Goal: Task Accomplishment & Management: Complete application form

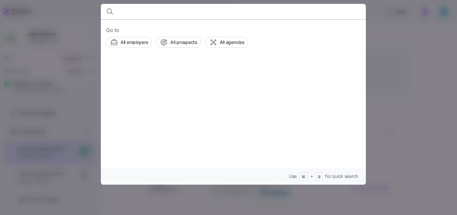
scroll to position [120, 0]
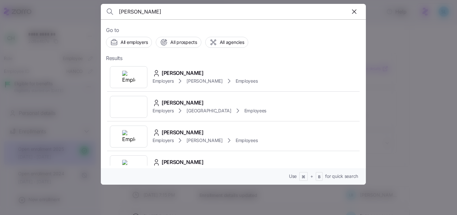
type input "[PERSON_NAME]"
click at [176, 71] on span "Sara Hurt" at bounding box center [183, 73] width 42 height 8
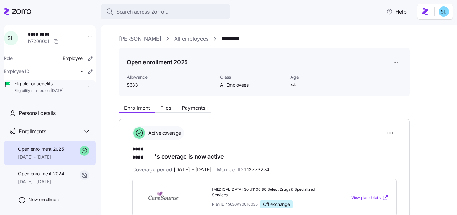
click at [269, 166] on span "112773274" at bounding box center [256, 170] width 25 height 8
copy span "112773274"
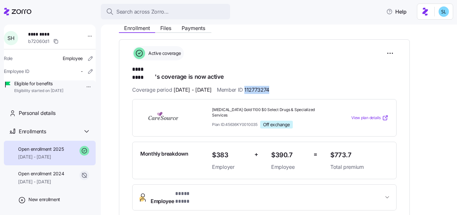
scroll to position [123, 0]
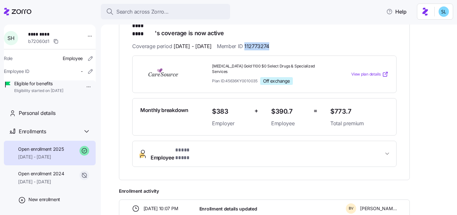
click at [236, 146] on span "Employee * **** **** *" at bounding box center [267, 154] width 233 height 16
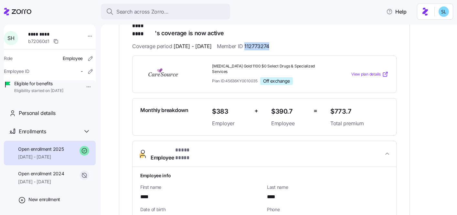
scroll to position [179, 0]
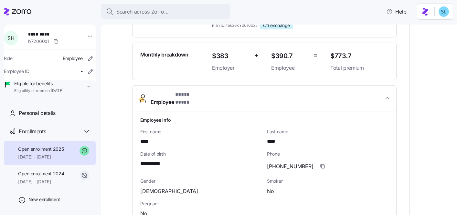
click at [157, 160] on span "**********" at bounding box center [154, 164] width 28 height 8
copy span "****"
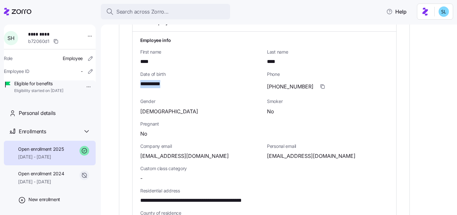
scroll to position [307, 0]
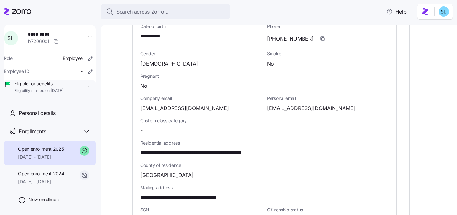
click at [300, 104] on span "sarahurt80@gmail.com" at bounding box center [311, 108] width 89 height 8
copy span "gmail"
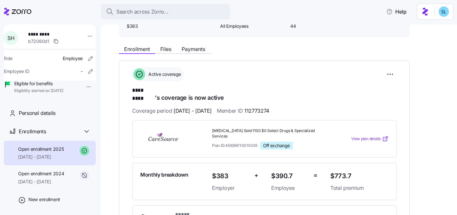
scroll to position [59, 0]
click at [198, 49] on span "Payments" at bounding box center [194, 49] width 24 height 5
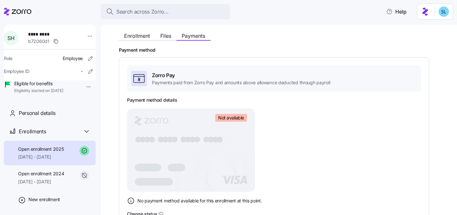
scroll to position [137, 0]
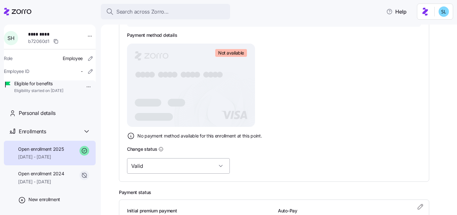
click at [180, 162] on input "Valid" at bounding box center [178, 166] width 103 height 16
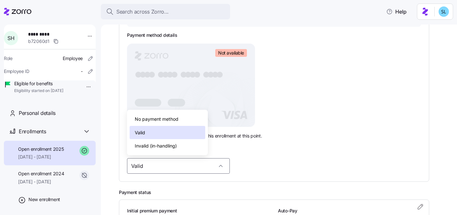
click at [180, 129] on div "Valid" at bounding box center [168, 133] width 76 height 14
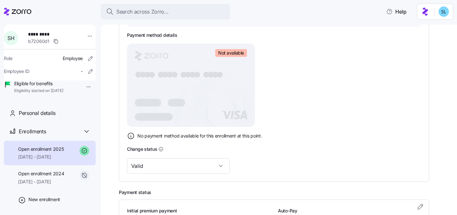
scroll to position [30, 0]
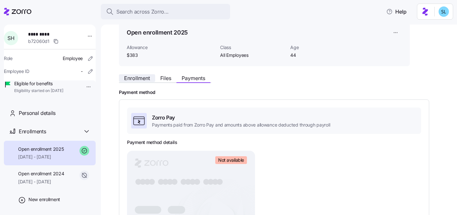
click at [134, 79] on span "Enrollment" at bounding box center [137, 78] width 26 height 5
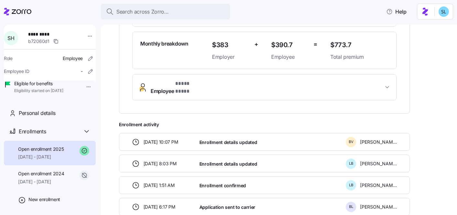
scroll to position [77, 0]
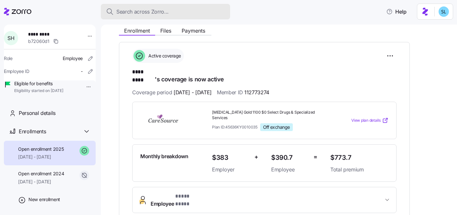
click at [175, 8] on div "Search across Zorro..." at bounding box center [165, 12] width 119 height 8
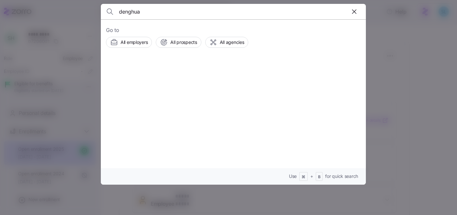
type input "denghua"
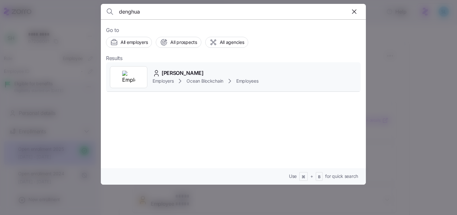
click at [188, 70] on span "[PERSON_NAME]" at bounding box center [183, 73] width 42 height 8
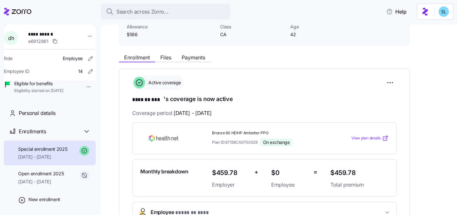
scroll to position [110, 0]
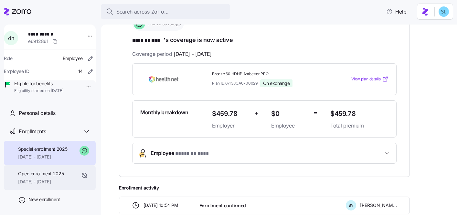
click at [58, 177] on span "Open enrollment 2025" at bounding box center [41, 174] width 46 height 6
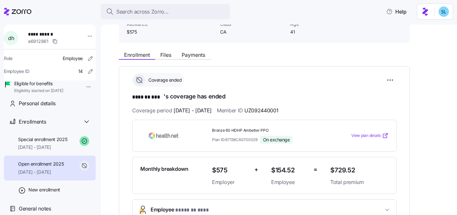
scroll to position [63, 0]
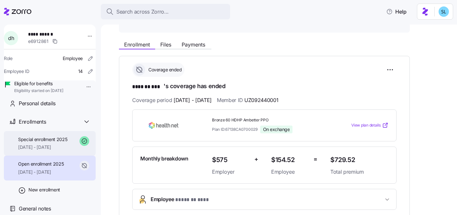
click at [50, 149] on span "06/01/2025 - 12/31/2025" at bounding box center [42, 147] width 49 height 6
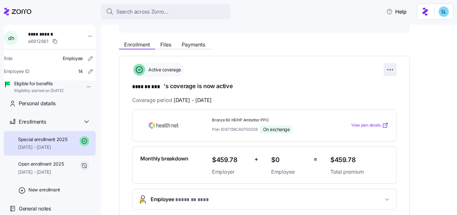
click at [388, 66] on html "**********" at bounding box center [228, 105] width 457 height 211
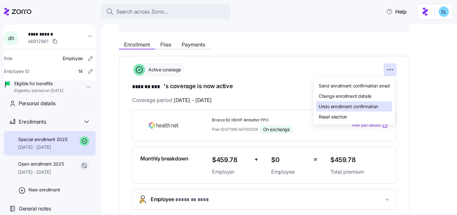
click at [374, 104] on span "Undo enrollment confirmation" at bounding box center [348, 106] width 59 height 6
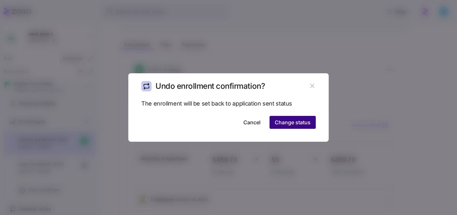
click at [306, 119] on span "Change status" at bounding box center [293, 123] width 36 height 8
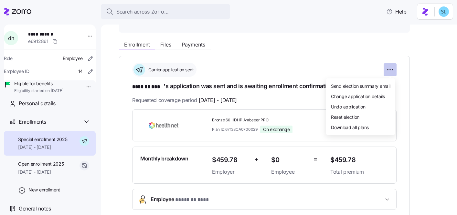
click at [384, 68] on html "**********" at bounding box center [228, 105] width 457 height 211
click at [369, 104] on div "Undo application" at bounding box center [360, 106] width 64 height 10
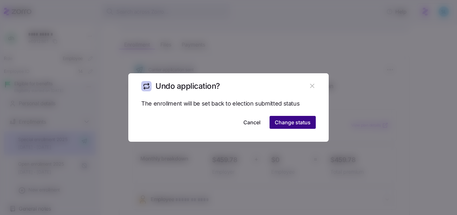
click at [296, 120] on span "Change status" at bounding box center [293, 123] width 36 height 8
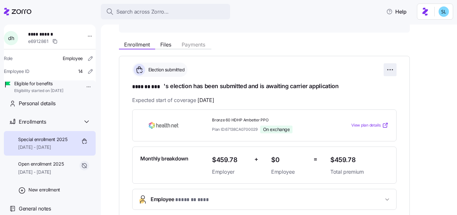
click at [394, 67] on html "**********" at bounding box center [228, 105] width 457 height 211
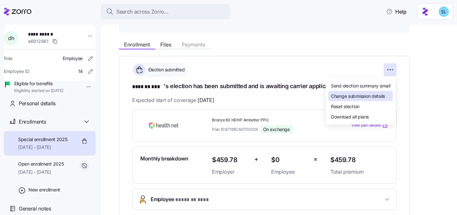
click at [383, 100] on div "Change submission details" at bounding box center [360, 96] width 64 height 10
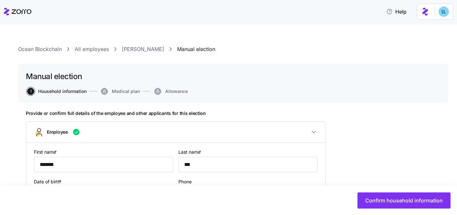
type input "CA"
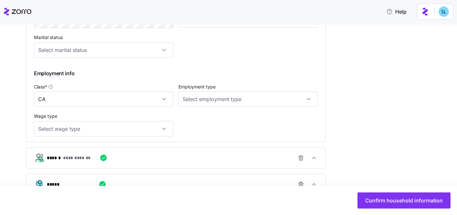
scroll to position [348, 0]
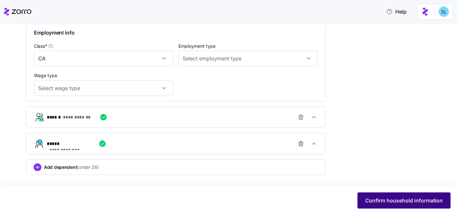
click at [366, 195] on button "Confirm household information" at bounding box center [403, 201] width 93 height 16
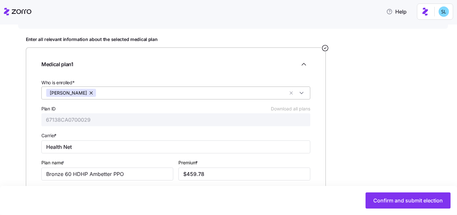
scroll to position [115, 0]
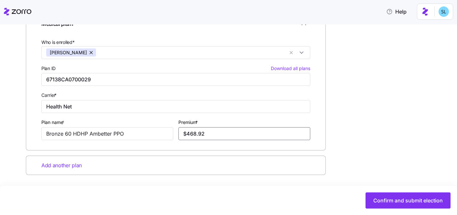
click at [215, 132] on input "$468.92" at bounding box center [244, 133] width 132 height 13
paste input "149.00"
type input "$149.00"
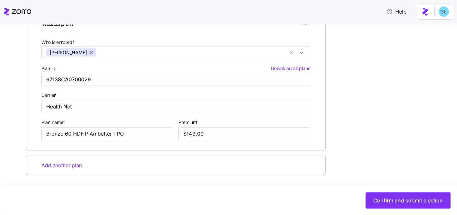
click at [349, 139] on div "Enter all relevant information about the selected medical plan Medical plan 1 W…" at bounding box center [233, 101] width 414 height 211
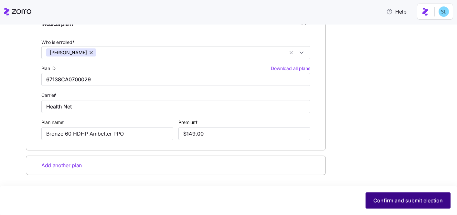
click at [392, 204] on span "Confirm and submit election" at bounding box center [407, 201] width 69 height 8
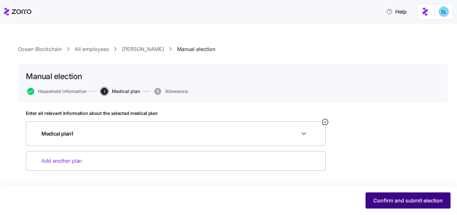
scroll to position [0, 0]
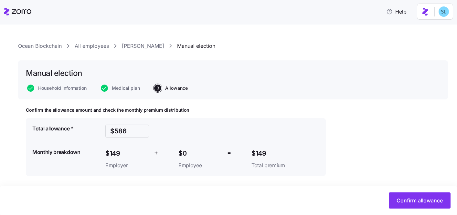
scroll to position [3, 0]
click at [395, 199] on button "Confirm allowance" at bounding box center [420, 201] width 62 height 16
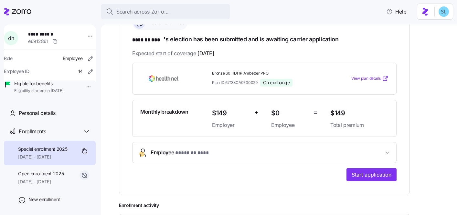
scroll to position [133, 0]
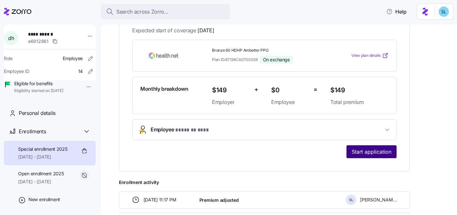
click at [371, 155] on button "Start application" at bounding box center [371, 151] width 50 height 13
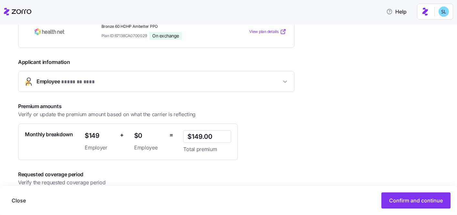
scroll to position [148, 0]
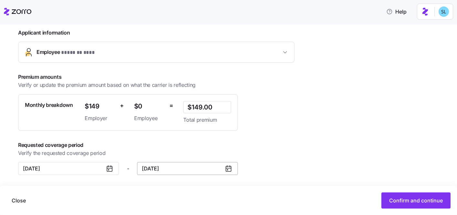
click at [198, 168] on input "December 31, 2025" at bounding box center [187, 168] width 101 height 13
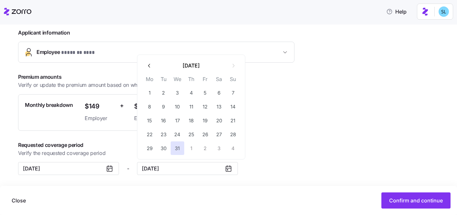
click at [153, 69] on button "button" at bounding box center [149, 66] width 14 height 14
click at [152, 68] on button "button" at bounding box center [149, 66] width 14 height 14
click at [230, 148] on button "31" at bounding box center [233, 149] width 14 height 14
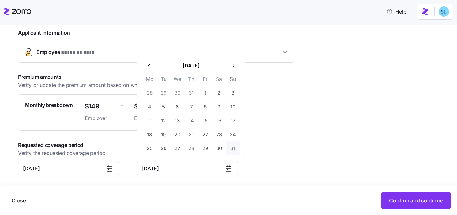
type input "August 31, 2025"
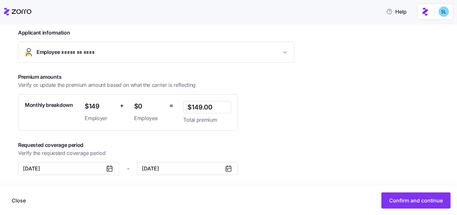
click at [272, 165] on div "**********" at bounding box center [168, 71] width 300 height 207
click at [420, 205] on button "Confirm and continue" at bounding box center [415, 201] width 69 height 16
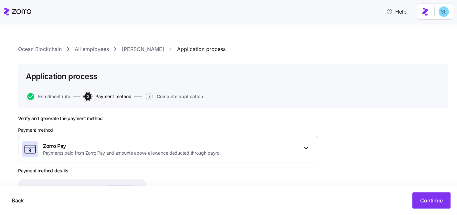
scroll to position [106, 0]
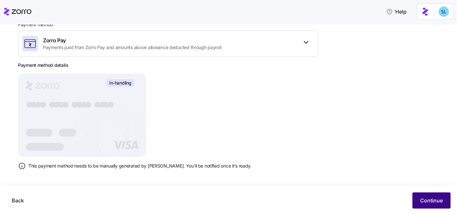
click at [429, 202] on span "Continue" at bounding box center [431, 201] width 23 height 8
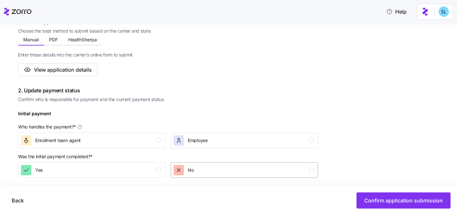
scroll to position [121, 0]
click at [113, 143] on div "Enrollment team agent" at bounding box center [91, 140] width 140 height 10
click at [130, 172] on div "Yes" at bounding box center [91, 170] width 140 height 10
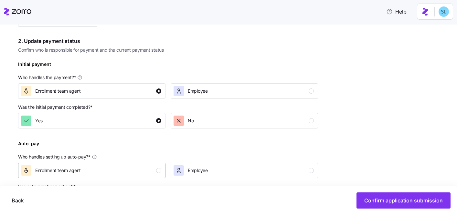
scroll to position [265, 0]
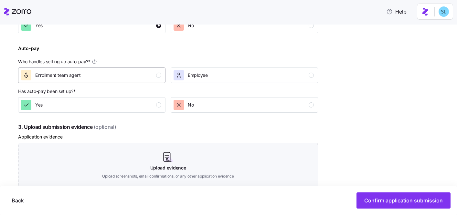
click at [149, 81] on button "Enrollment team agent" at bounding box center [91, 76] width 147 height 16
click at [151, 101] on div "Yes" at bounding box center [91, 105] width 140 height 10
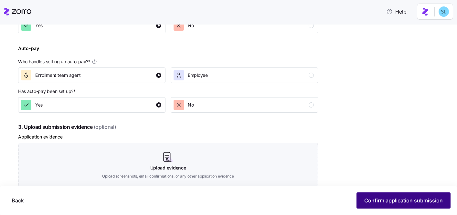
click at [383, 202] on span "Confirm application submission" at bounding box center [403, 201] width 79 height 8
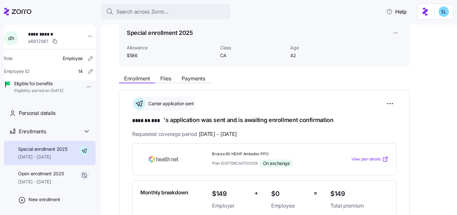
scroll to position [119, 0]
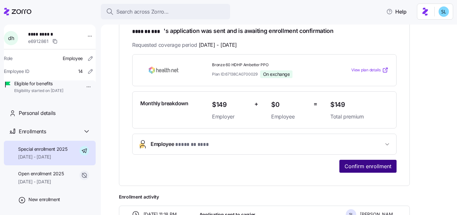
click at [364, 167] on span "Confirm enrollment" at bounding box center [367, 167] width 47 height 8
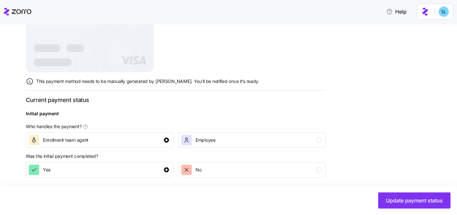
scroll to position [265, 0]
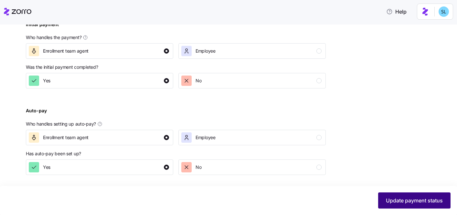
click at [400, 201] on span "Update payment status" at bounding box center [414, 201] width 57 height 8
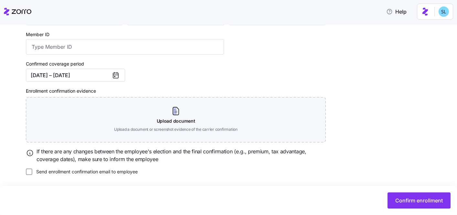
scroll to position [121, 0]
click at [408, 197] on span "Confirm enrollment" at bounding box center [418, 201] width 47 height 8
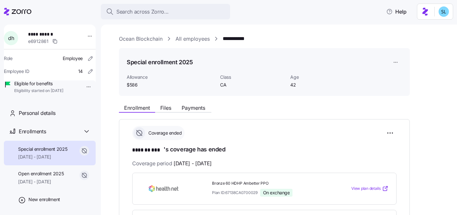
scroll to position [123, 0]
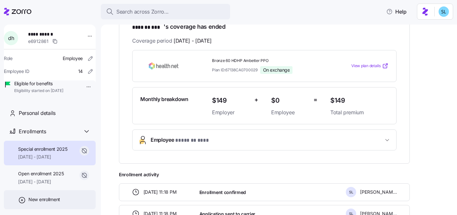
click at [37, 203] on div "New enrollment" at bounding box center [50, 199] width 92 height 19
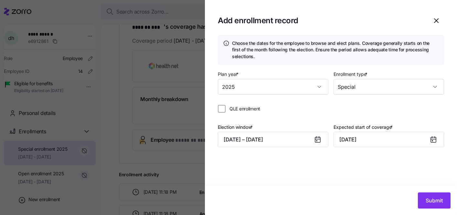
type input "2025"
type input "Special"
click at [256, 136] on button "09/11/2025 – 09/20/2025" at bounding box center [273, 140] width 111 height 16
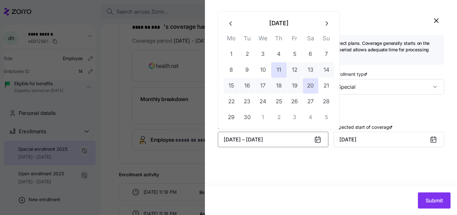
click at [229, 28] on button "button" at bounding box center [231, 24] width 16 height 16
click at [328, 27] on button "button" at bounding box center [327, 24] width 16 height 16
click at [228, 111] on button "25" at bounding box center [232, 118] width 16 height 16
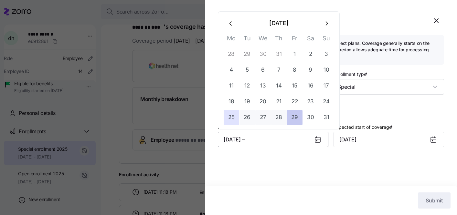
click at [294, 112] on button "29" at bounding box center [295, 118] width 16 height 16
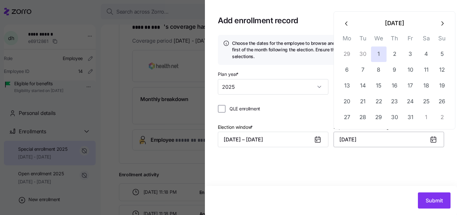
click at [377, 137] on input "October 1, 2025" at bounding box center [388, 140] width 111 height 16
click at [345, 23] on icon "button" at bounding box center [346, 23] width 2 height 4
click at [351, 51] on button "1" at bounding box center [347, 55] width 16 height 16
type input "September 1, 2025"
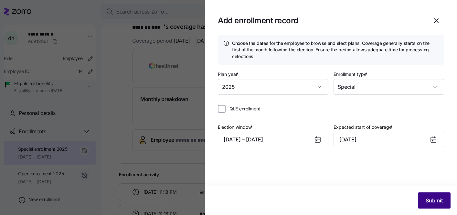
click at [444, 201] on button "Submit" at bounding box center [434, 201] width 33 height 16
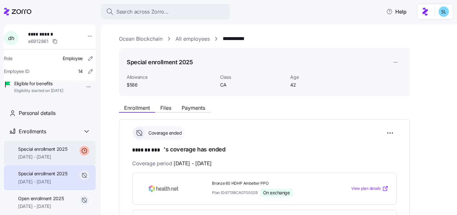
click at [54, 153] on span "Special enrollment 2025" at bounding box center [42, 149] width 49 height 6
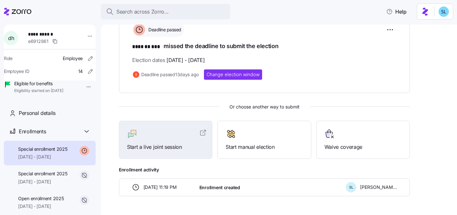
scroll to position [123, 0]
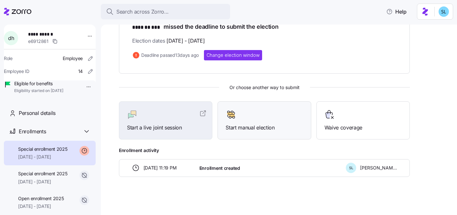
click at [257, 127] on span "Start manual election" at bounding box center [264, 128] width 77 height 8
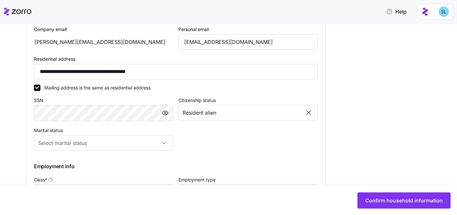
scroll to position [205, 0]
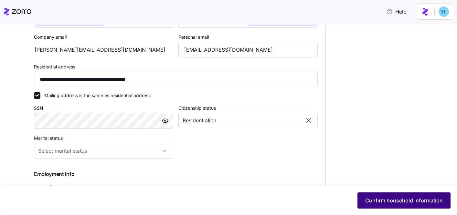
click at [381, 196] on button "Confirm household information" at bounding box center [403, 201] width 93 height 16
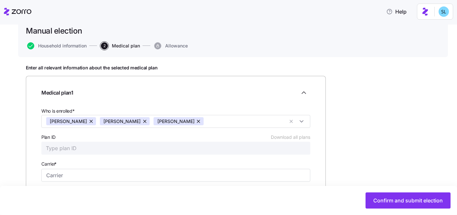
scroll to position [96, 0]
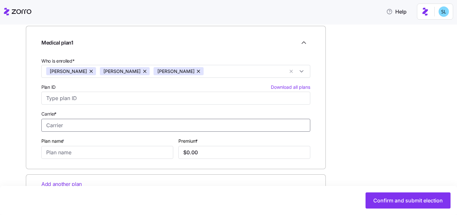
click at [98, 128] on input "Carrier *" at bounding box center [175, 125] width 269 height 13
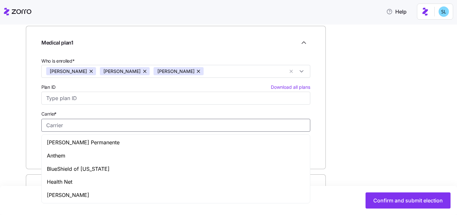
paste input "67138CA0700029"
type input "67138CA0700029"
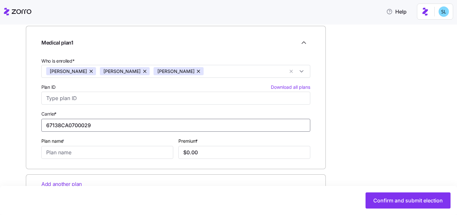
click at [105, 123] on input "67138CA0700029" at bounding box center [175, 125] width 269 height 13
click at [104, 125] on input "67138CA0700029" at bounding box center [175, 125] width 269 height 13
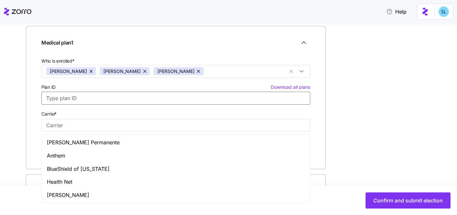
click at [96, 102] on input "Plan ID Download all plans" at bounding box center [175, 98] width 269 height 13
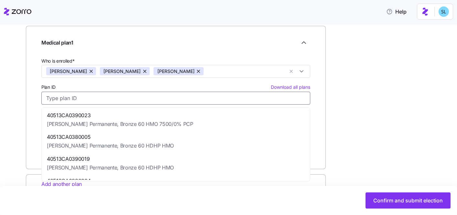
paste input "67138CA0700029"
type input "67138CA0700029"
type input "Health Net"
type input "Bronze 60 HDHP Ambetter PPO"
type input "$1,191.95"
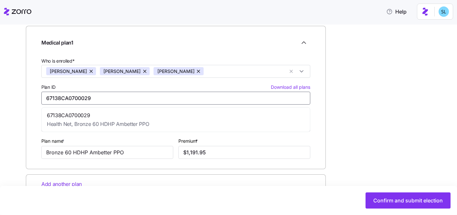
click at [98, 116] on span "67138CA0700029" at bounding box center [98, 115] width 102 height 8
type input "67138CA0700029"
click at [236, 147] on input "$1,191.95" at bounding box center [244, 152] width 132 height 13
paste input "671,380,700,029.00"
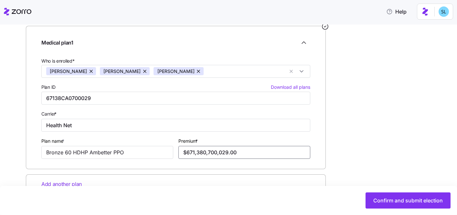
drag, startPoint x: 242, startPoint y: 152, endPoint x: 178, endPoint y: 155, distance: 64.7
click at [178, 155] on div "Premium * $671,380,700,029.00" at bounding box center [244, 147] width 137 height 27
paste input "text"
type input "$671,380,700,029.00"
drag, startPoint x: 248, startPoint y: 150, endPoint x: 182, endPoint y: 149, distance: 65.3
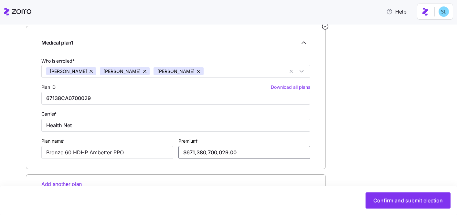
click at [182, 149] on input "$671,380,700,029.00" at bounding box center [244, 152] width 132 height 13
paste input "$671,380,700,029.00"
type input "$671,380,700,029.00"
drag, startPoint x: 246, startPoint y: 152, endPoint x: 181, endPoint y: 147, distance: 64.4
click at [181, 147] on input "$671,380,700,029.00" at bounding box center [244, 152] width 132 height 13
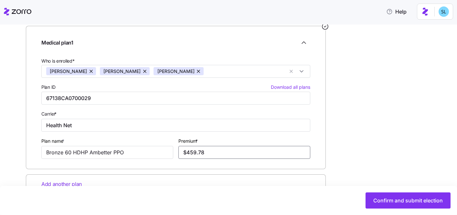
type input "$459.78"
click at [382, 100] on div "Enter all relevant information about the selected medical plan Medical plan 1 W…" at bounding box center [233, 120] width 414 height 211
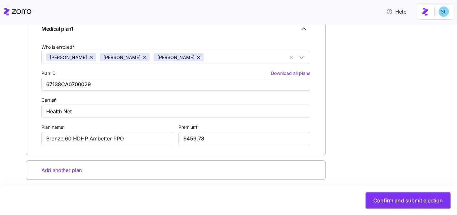
scroll to position [115, 0]
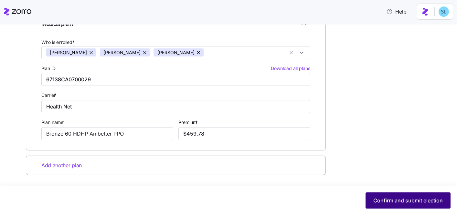
click at [408, 205] on button "Confirm and submit election" at bounding box center [407, 201] width 85 height 16
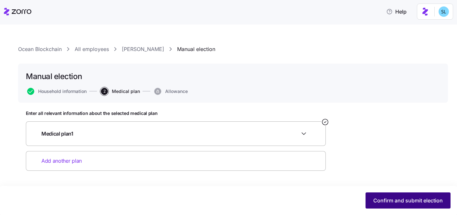
scroll to position [0, 0]
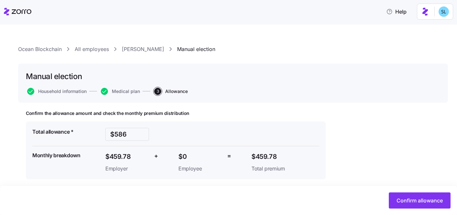
scroll to position [4, 0]
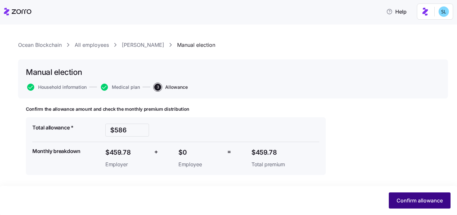
click at [429, 199] on span "Confirm allowance" at bounding box center [419, 201] width 46 height 8
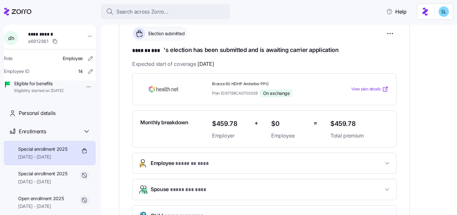
scroll to position [206, 0]
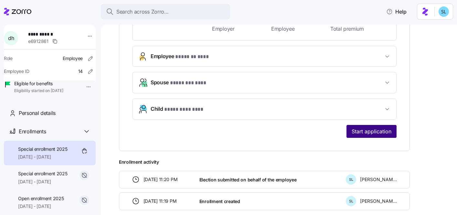
click at [365, 132] on span "Start application" at bounding box center [372, 132] width 40 height 8
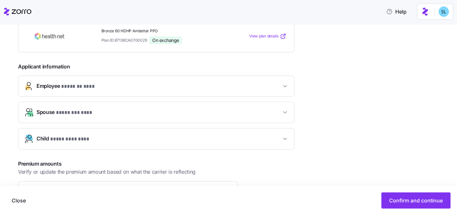
scroll to position [201, 0]
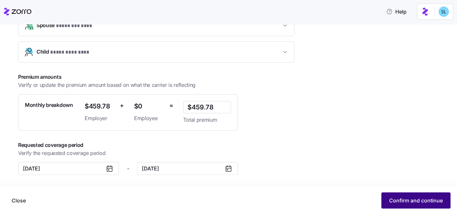
click at [401, 198] on span "Confirm and continue" at bounding box center [416, 201] width 54 height 8
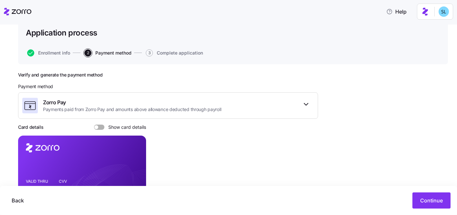
scroll to position [117, 0]
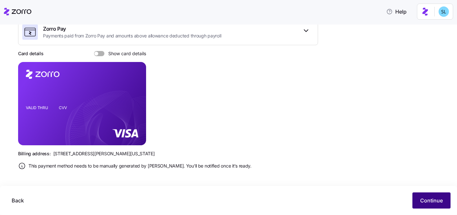
click at [439, 203] on span "Continue" at bounding box center [431, 201] width 23 height 8
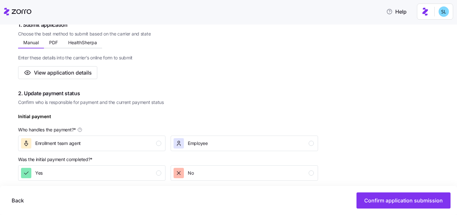
scroll to position [146, 0]
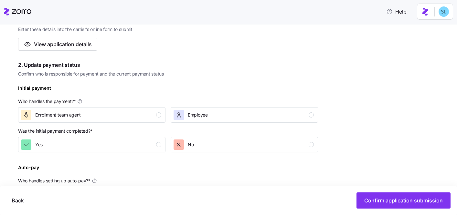
drag, startPoint x: 149, startPoint y: 118, endPoint x: 146, endPoint y: 127, distance: 9.2
click at [149, 118] on div "Enrollment team agent" at bounding box center [91, 115] width 140 height 10
click at [144, 148] on div "Yes" at bounding box center [91, 145] width 140 height 10
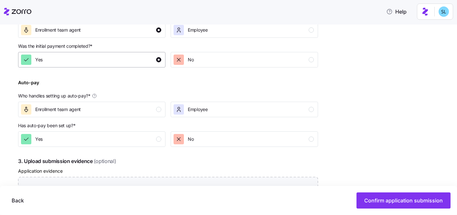
scroll to position [246, 0]
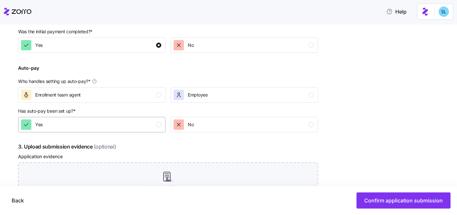
click at [148, 126] on div "Yes" at bounding box center [91, 125] width 140 height 10
click at [149, 99] on div "Enrollment team agent" at bounding box center [91, 95] width 140 height 10
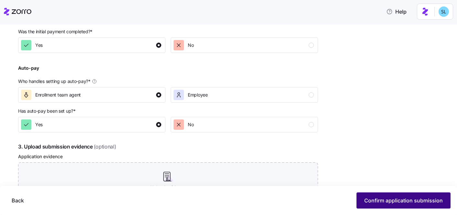
click at [380, 201] on span "Confirm application submission" at bounding box center [403, 201] width 79 height 8
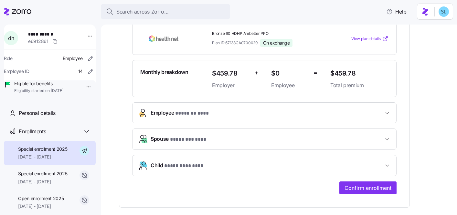
scroll to position [237, 0]
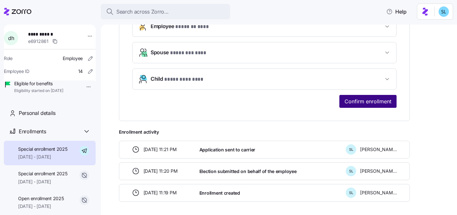
click at [376, 102] on span "Confirm enrollment" at bounding box center [367, 102] width 47 height 8
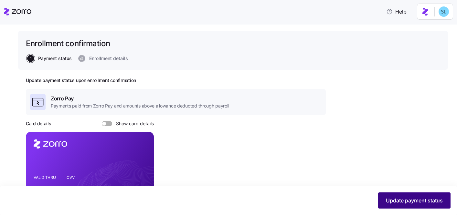
scroll to position [119, 0]
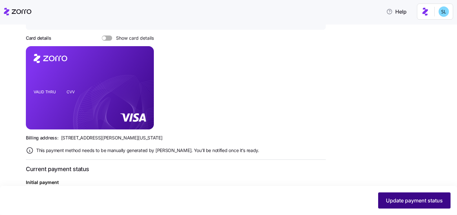
click at [416, 204] on span "Update payment status" at bounding box center [414, 201] width 57 height 8
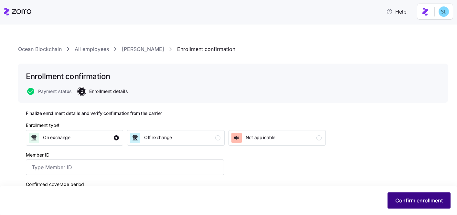
click at [390, 196] on button "Confirm enrollment" at bounding box center [418, 201] width 63 height 16
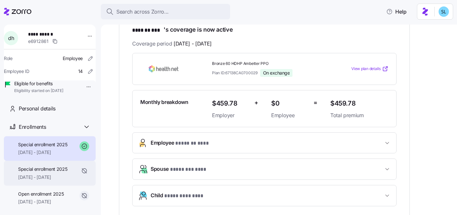
scroll to position [11, 0]
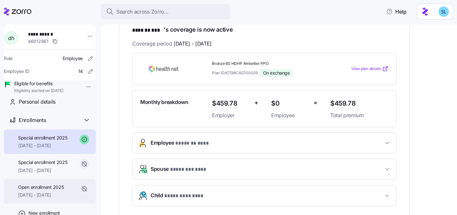
click at [49, 191] on span "Open enrollment 2025" at bounding box center [41, 187] width 46 height 6
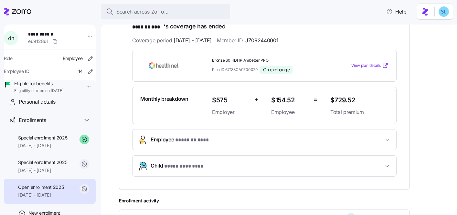
scroll to position [174, 0]
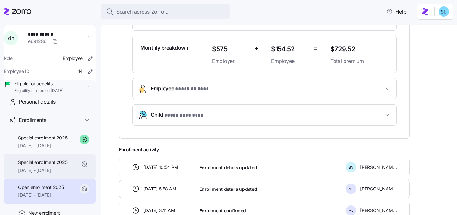
click at [39, 174] on span "[DATE] - [DATE]" at bounding box center [42, 170] width 49 height 6
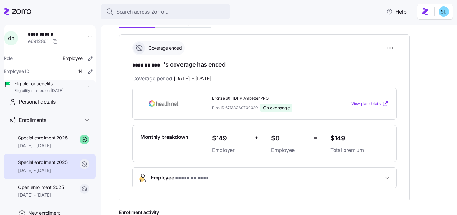
scroll to position [83, 0]
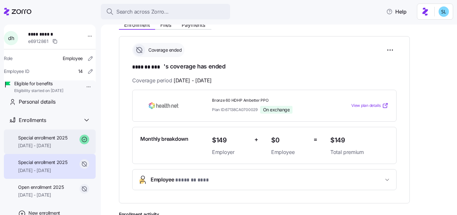
click at [57, 149] on span "[DATE] - [DATE]" at bounding box center [42, 145] width 49 height 6
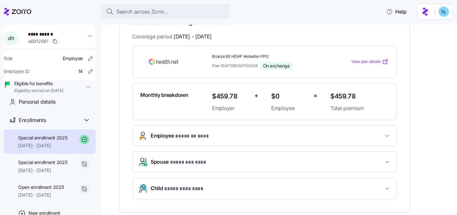
scroll to position [127, 0]
click at [55, 174] on span "[DATE] - [DATE]" at bounding box center [42, 170] width 49 height 6
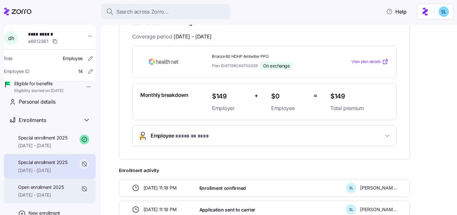
click at [43, 191] on span "Open enrollment 2025" at bounding box center [41, 187] width 46 height 6
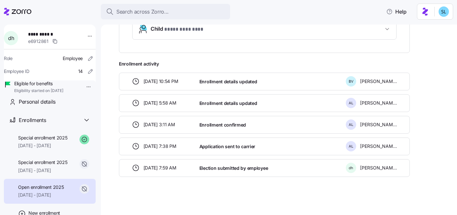
scroll to position [38, 0]
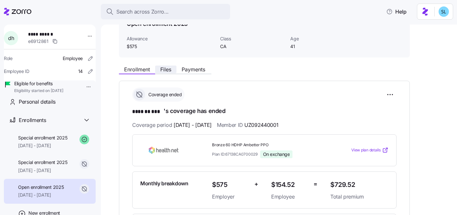
click at [171, 71] on span "Files" at bounding box center [165, 69] width 11 height 5
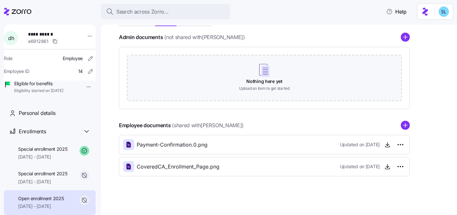
scroll to position [87, 0]
click at [384, 171] on span "button" at bounding box center [388, 167] width 10 height 10
click at [386, 169] on icon "button" at bounding box center [387, 166] width 6 height 6
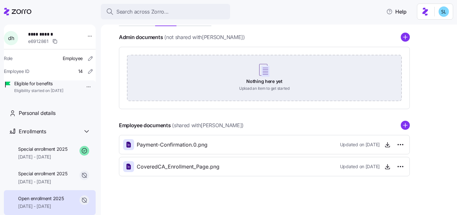
scroll to position [0, 0]
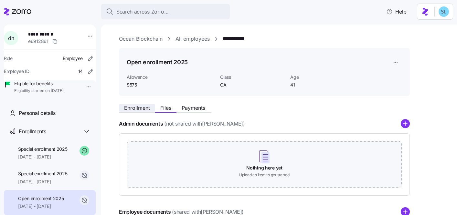
click at [142, 110] on span "Enrollment" at bounding box center [137, 107] width 26 height 5
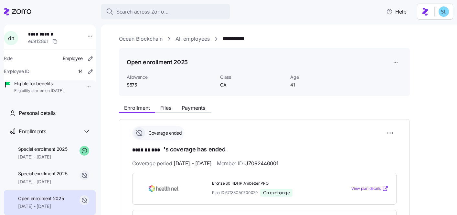
scroll to position [117, 0]
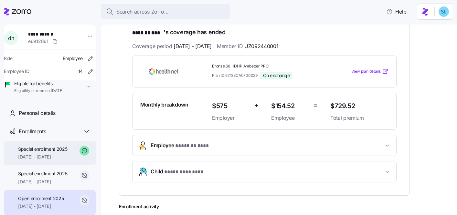
click at [29, 153] on span "Special enrollment 2025" at bounding box center [42, 149] width 49 height 6
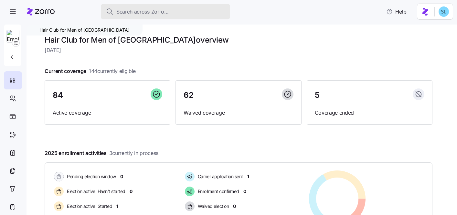
click at [182, 17] on button "Search across Zorro..." at bounding box center [165, 12] width 129 height 16
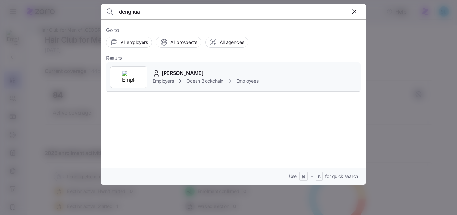
type input "denghua"
click at [220, 66] on div "denghua han Employers Ocean Blockchain Employees" at bounding box center [233, 77] width 255 height 30
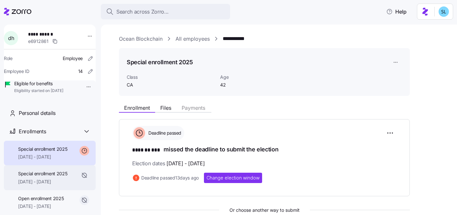
click at [59, 178] on div "Special enrollment 2025 06/01/2025 - 08/31/2025" at bounding box center [50, 177] width 92 height 25
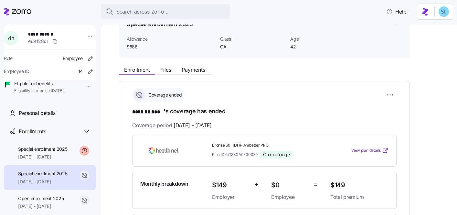
scroll to position [40, 0]
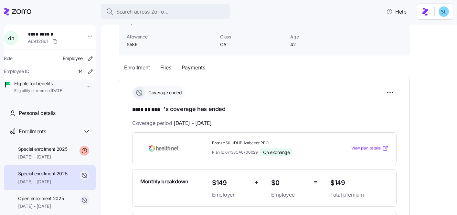
click at [246, 150] on span "Plan ID: 67138CA0700029" at bounding box center [235, 152] width 46 height 5
copy span "67138CA0700029"
click at [393, 93] on html "**********" at bounding box center [228, 105] width 457 height 211
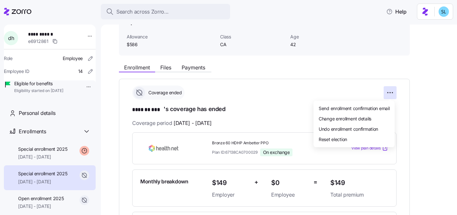
click at [427, 108] on html "**********" at bounding box center [228, 105] width 457 height 211
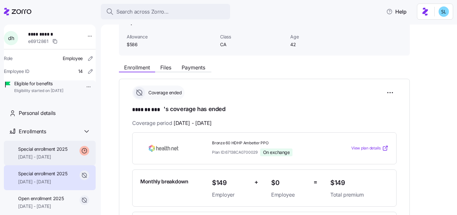
click at [61, 160] on span "[DATE] - [DATE]" at bounding box center [42, 157] width 49 height 6
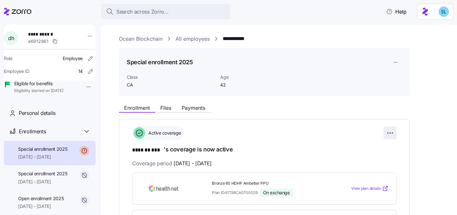
click at [384, 136] on html "**********" at bounding box center [228, 105] width 457 height 211
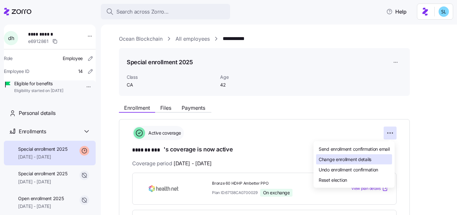
click at [364, 160] on span "Change enrollment details" at bounding box center [345, 159] width 53 height 6
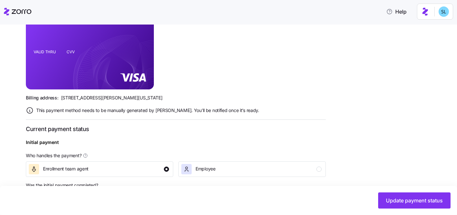
scroll to position [63, 0]
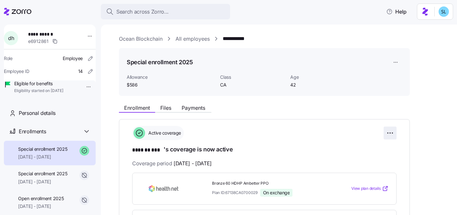
click at [389, 133] on html "**********" at bounding box center [228, 105] width 457 height 211
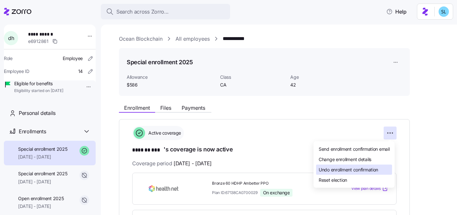
click at [377, 171] on span "Undo enrollment confirmation" at bounding box center [348, 169] width 59 height 6
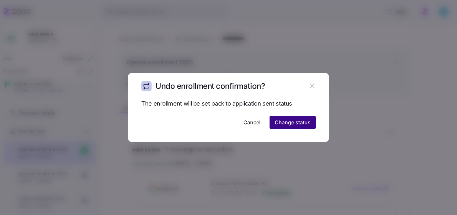
click at [298, 122] on span "Change status" at bounding box center [293, 123] width 36 height 8
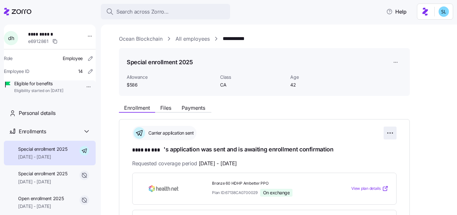
click at [385, 133] on html "**********" at bounding box center [228, 105] width 457 height 211
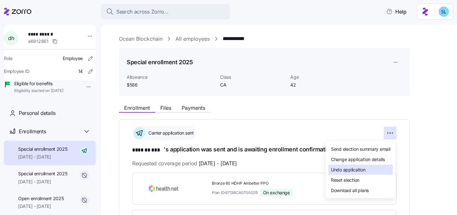
click at [377, 171] on div "Undo application" at bounding box center [360, 170] width 64 height 10
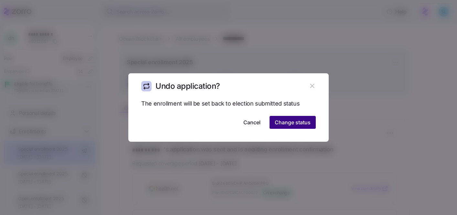
click at [297, 125] on span "Change status" at bounding box center [293, 123] width 36 height 8
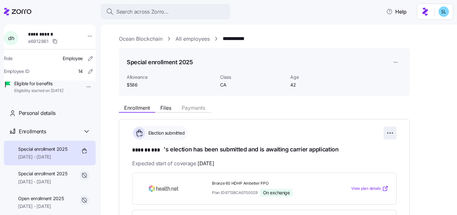
click at [392, 132] on html "**********" at bounding box center [228, 105] width 457 height 211
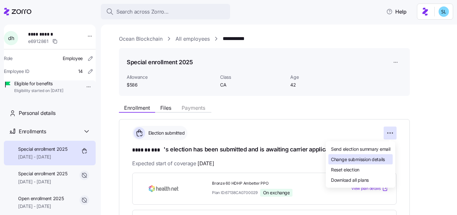
click at [376, 162] on span "Change submission details" at bounding box center [358, 159] width 54 height 6
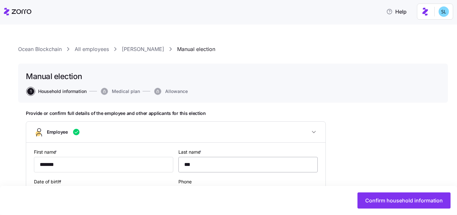
type input "CA"
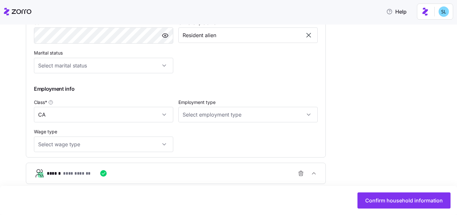
scroll to position [348, 0]
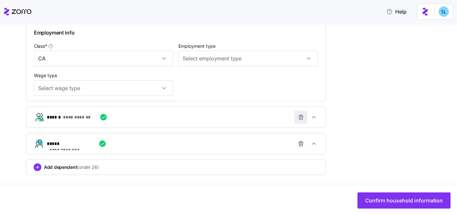
click at [303, 119] on icon "button" at bounding box center [301, 117] width 6 height 6
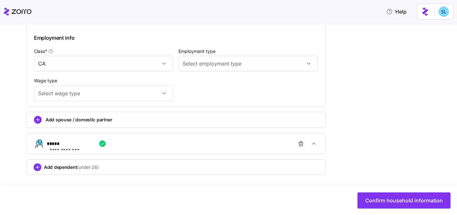
scroll to position [343, 0]
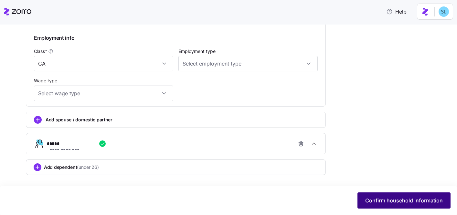
click at [399, 200] on span "Confirm household information" at bounding box center [404, 201] width 78 height 8
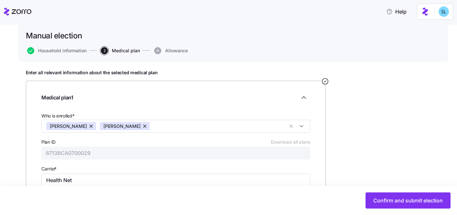
scroll to position [115, 0]
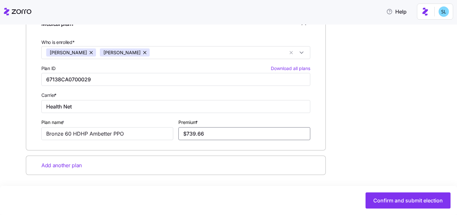
click at [219, 140] on input "$739.66" at bounding box center [244, 133] width 132 height 13
click at [217, 137] on input "$739.66" at bounding box center [244, 133] width 132 height 13
paste input "459.78"
type input "$459.78"
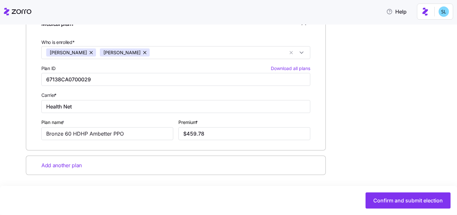
click at [353, 158] on div "Enter all relevant information about the selected medical plan Medical plan 1 W…" at bounding box center [233, 101] width 414 height 211
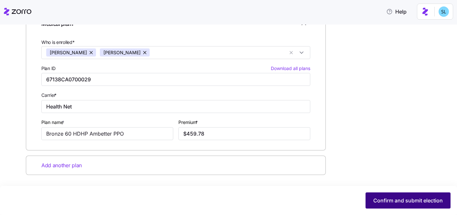
click at [392, 197] on span "Confirm and submit election" at bounding box center [407, 201] width 69 height 8
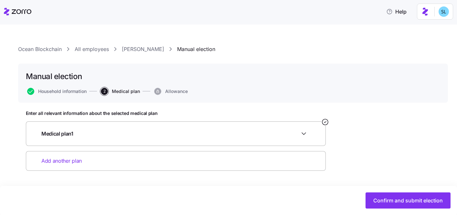
scroll to position [0, 0]
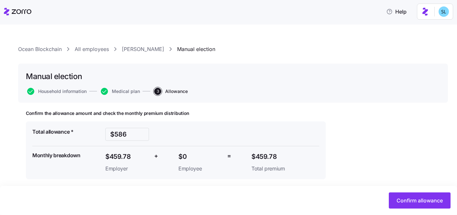
scroll to position [4, 0]
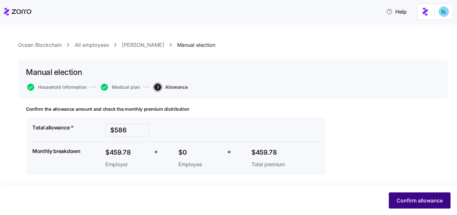
click at [403, 198] on span "Confirm allowance" at bounding box center [419, 201] width 46 height 8
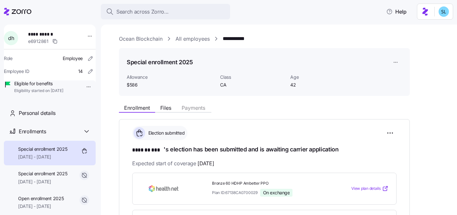
scroll to position [217, 0]
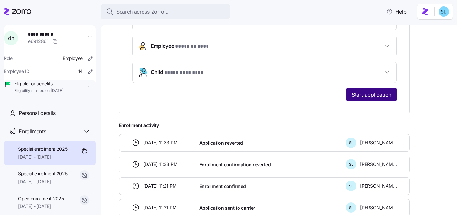
click at [387, 96] on span "Start application" at bounding box center [372, 95] width 40 height 8
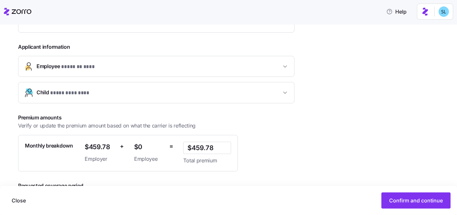
scroll to position [174, 0]
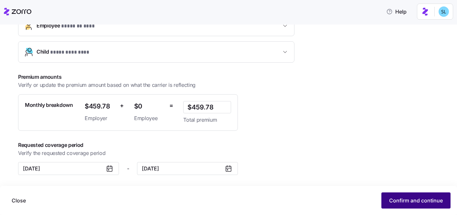
click at [408, 200] on span "Confirm and continue" at bounding box center [416, 201] width 54 height 8
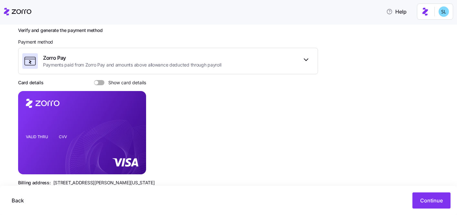
scroll to position [117, 0]
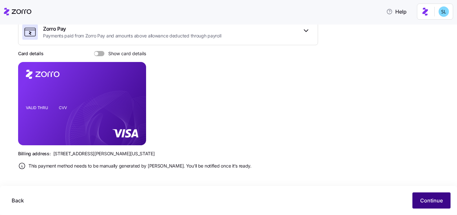
click at [418, 196] on button "Continue" at bounding box center [431, 201] width 38 height 16
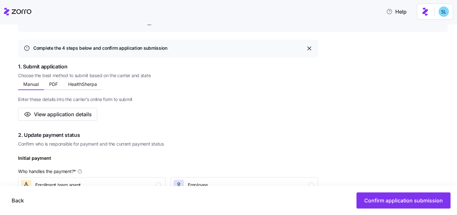
scroll to position [213, 0]
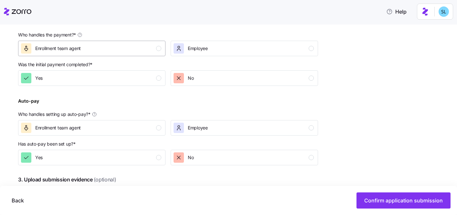
click at [151, 47] on div "Enrollment team agent" at bounding box center [91, 48] width 140 height 10
click at [156, 80] on div "Yes" at bounding box center [91, 78] width 140 height 10
click at [154, 123] on div "Enrollment team agent" at bounding box center [91, 128] width 140 height 10
click at [153, 158] on div "Yes" at bounding box center [91, 158] width 140 height 10
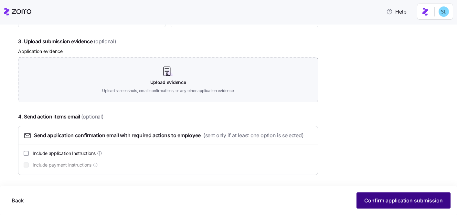
click at [387, 199] on span "Confirm application submission" at bounding box center [403, 201] width 79 height 8
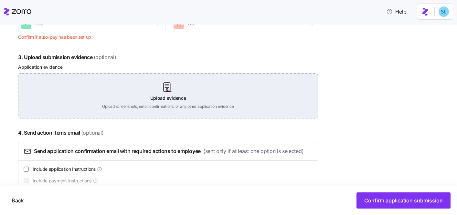
scroll to position [355, 0]
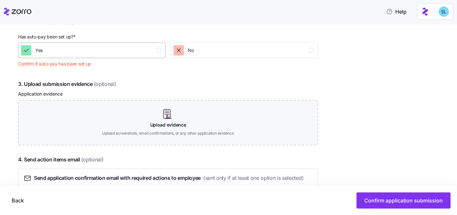
click at [35, 53] on div "Yes" at bounding box center [32, 50] width 22 height 10
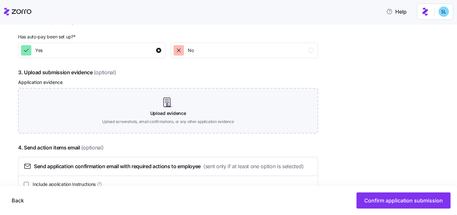
click at [384, 211] on div "Back Confirm application submission" at bounding box center [228, 200] width 457 height 29
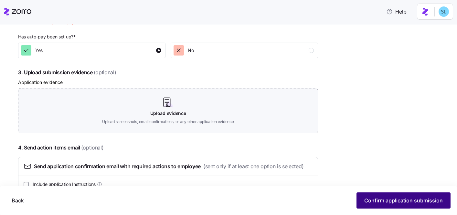
click at [380, 201] on span "Confirm application submission" at bounding box center [403, 201] width 79 height 8
click at [381, 206] on button "Confirm application submission" at bounding box center [403, 201] width 94 height 16
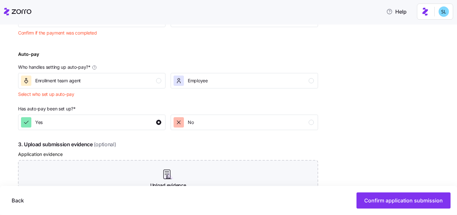
scroll to position [155, 0]
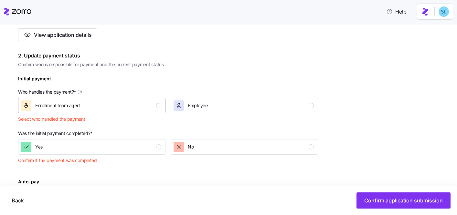
click at [125, 103] on div "Enrollment team agent" at bounding box center [91, 105] width 140 height 10
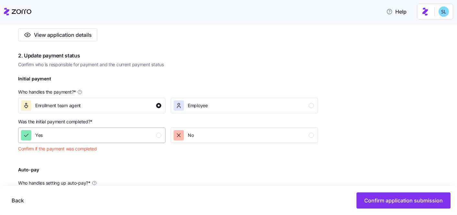
click at [147, 141] on div "Yes" at bounding box center [91, 135] width 140 height 10
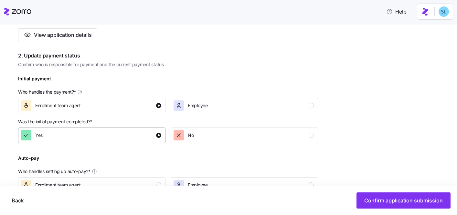
scroll to position [265, 0]
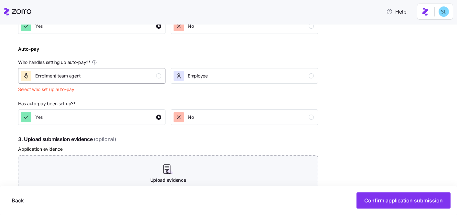
click at [137, 81] on div "Enrollment team agent" at bounding box center [91, 76] width 140 height 10
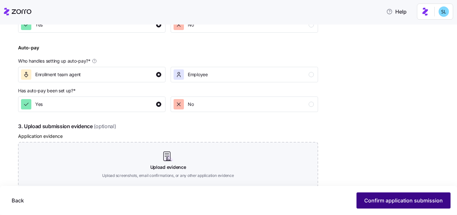
scroll to position [266, 0]
click at [381, 202] on span "Confirm application submission" at bounding box center [403, 201] width 79 height 8
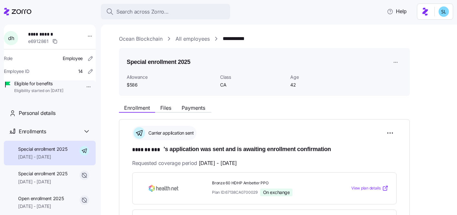
scroll to position [213, 0]
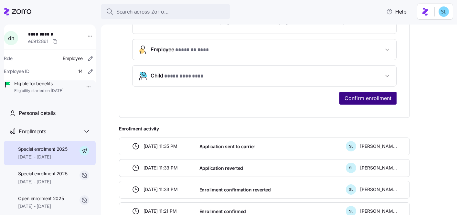
click at [359, 97] on span "Confirm enrollment" at bounding box center [367, 98] width 47 height 8
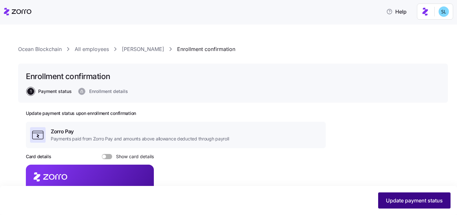
click at [412, 196] on button "Update payment status" at bounding box center [414, 201] width 72 height 16
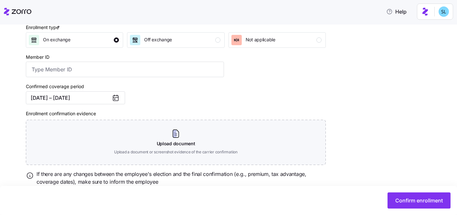
scroll to position [121, 0]
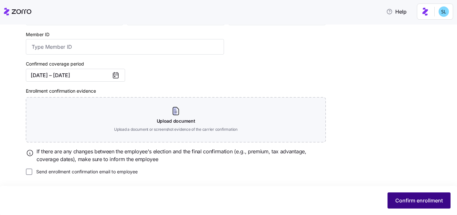
click at [399, 203] on span "Confirm enrollment" at bounding box center [418, 201] width 47 height 8
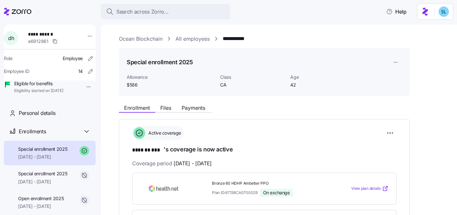
scroll to position [126, 0]
